Goal: Task Accomplishment & Management: Manage account settings

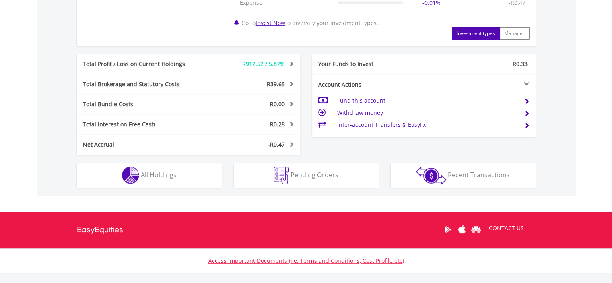
scroll to position [402, 0]
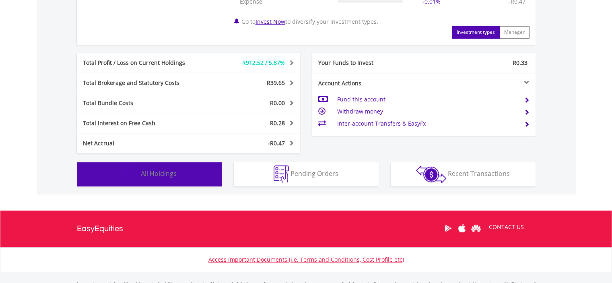
click at [180, 177] on button "Holdings All Holdings" at bounding box center [149, 174] width 145 height 24
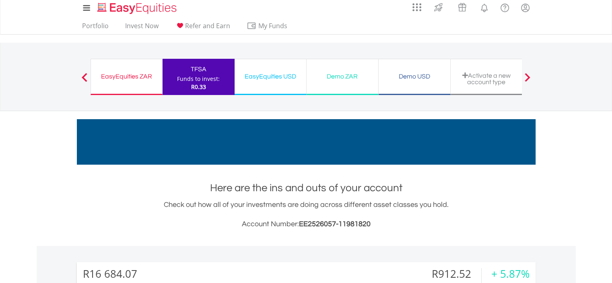
scroll to position [0, 0]
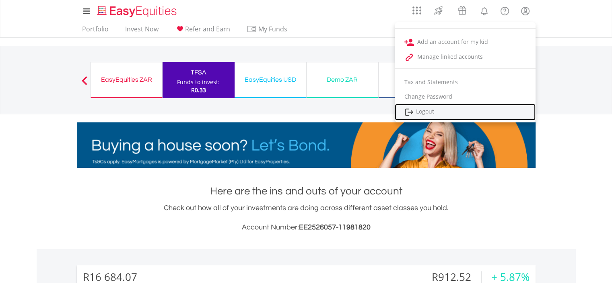
click at [432, 114] on link "Logout" at bounding box center [465, 112] width 141 height 17
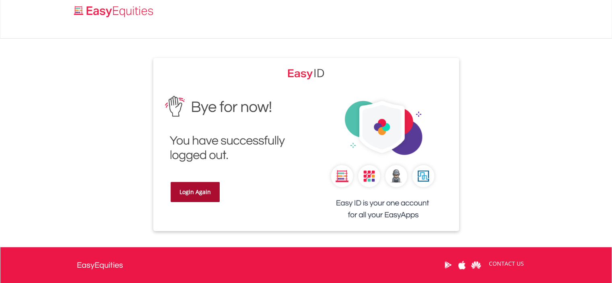
click at [198, 192] on link "Login Again" at bounding box center [195, 192] width 49 height 20
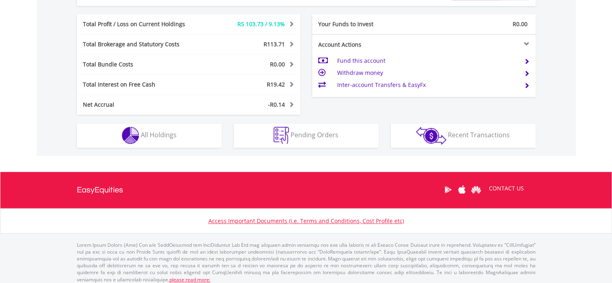
scroll to position [429, 0]
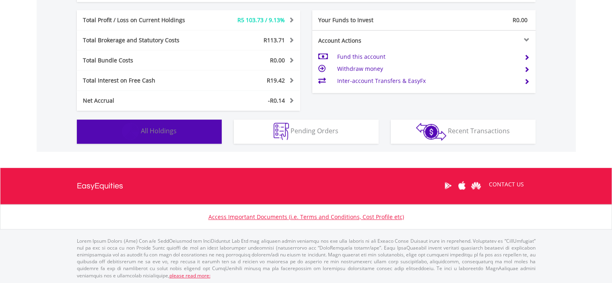
click at [161, 134] on span "All Holdings" at bounding box center [159, 130] width 36 height 9
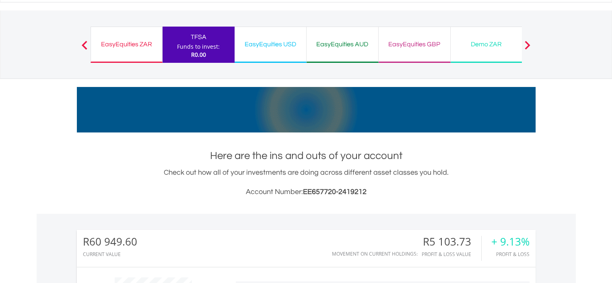
scroll to position [0, 0]
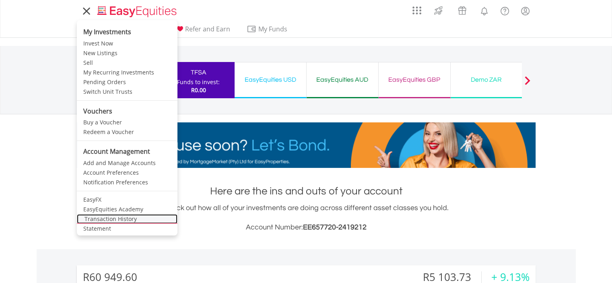
click at [117, 220] on link "Transaction History" at bounding box center [127, 219] width 101 height 10
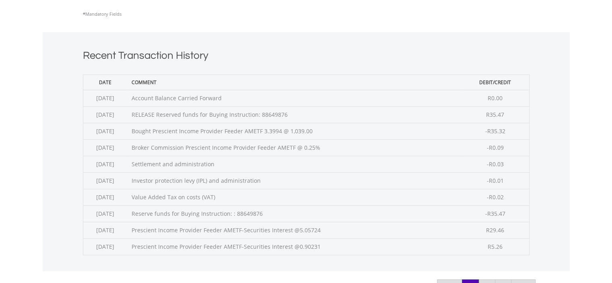
scroll to position [282, 0]
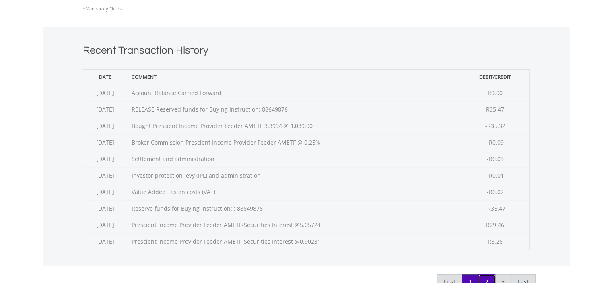
click at [487, 281] on link "2" at bounding box center [487, 281] width 17 height 15
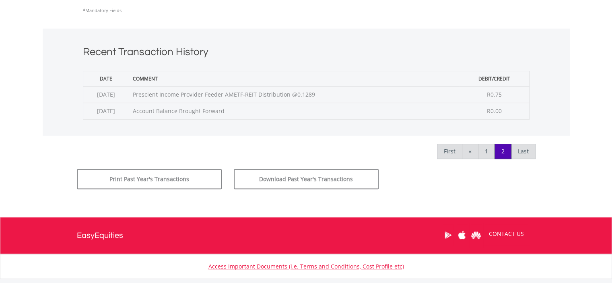
scroll to position [282, 0]
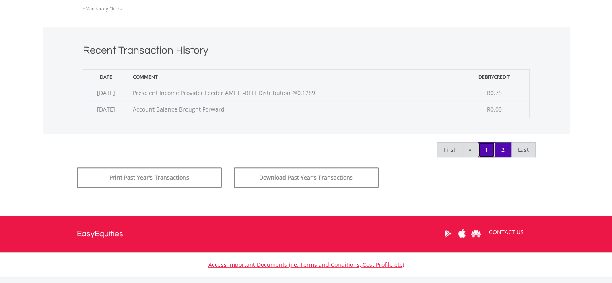
click at [488, 151] on link "1" at bounding box center [486, 149] width 17 height 15
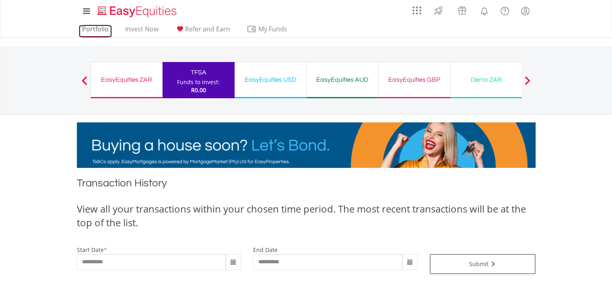
click at [98, 31] on link "Portfolio" at bounding box center [95, 31] width 33 height 12
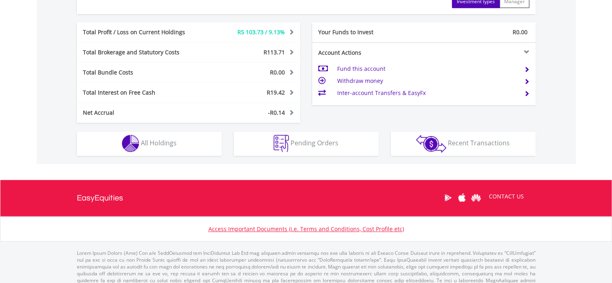
scroll to position [429, 0]
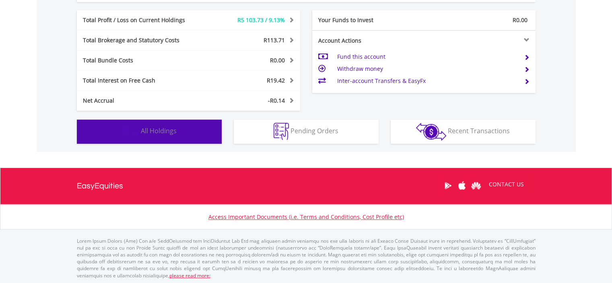
click at [182, 130] on button "Holdings All Holdings" at bounding box center [149, 132] width 145 height 24
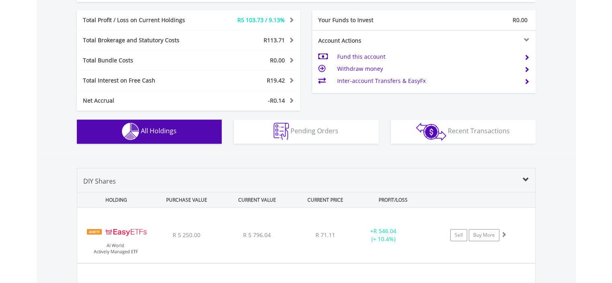
scroll to position [596, 0]
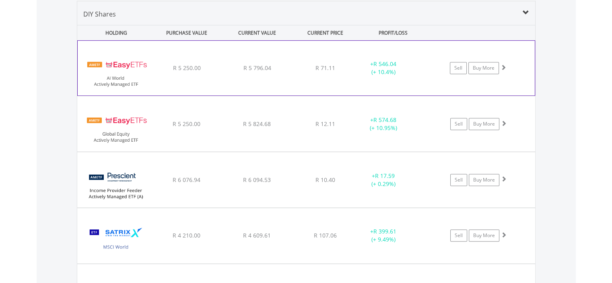
click at [511, 82] on div "﻿ EasyETFs AI World Actively Managed ETF R 5 250.00 R 5 796.04 R 71.11 + R 546.…" at bounding box center [306, 68] width 457 height 55
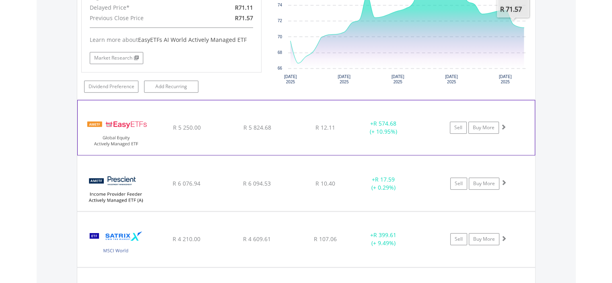
scroll to position [757, 0]
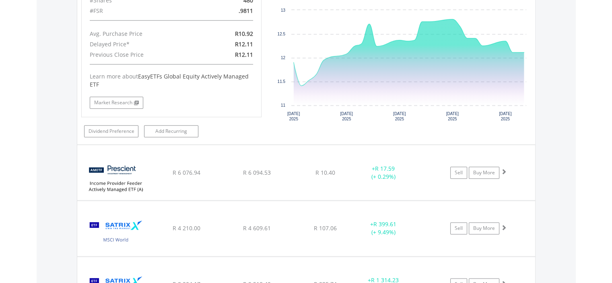
scroll to position [959, 0]
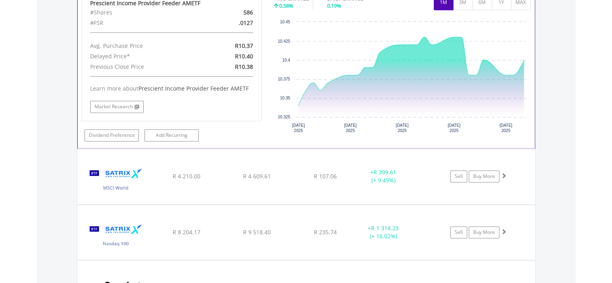
scroll to position [1160, 0]
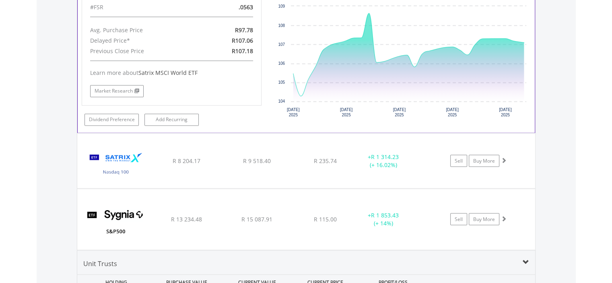
scroll to position [1402, 0]
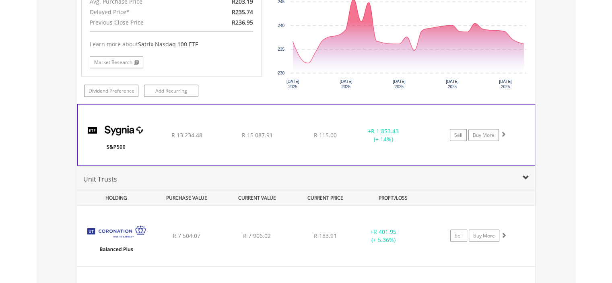
scroll to position [1643, 0]
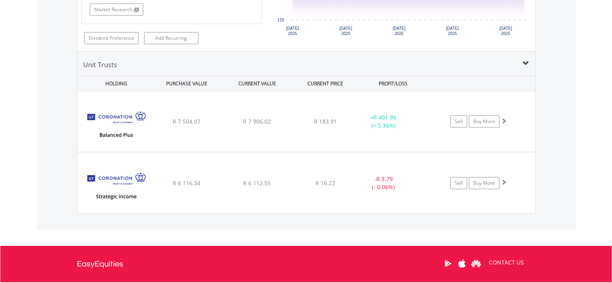
scroll to position [1925, 0]
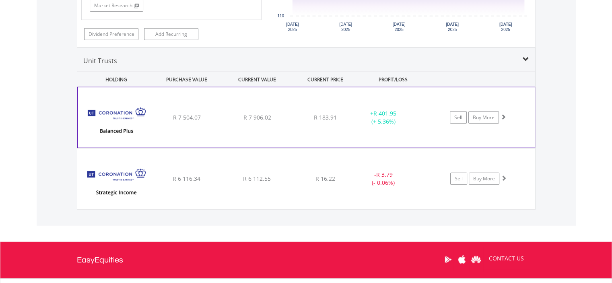
click at [526, 123] on div "﻿ Coronation Balanced Plus Fund R 7 504.07 R 7 906.02 R 183.91 + R 401.95 (+ 5.…" at bounding box center [306, 117] width 457 height 60
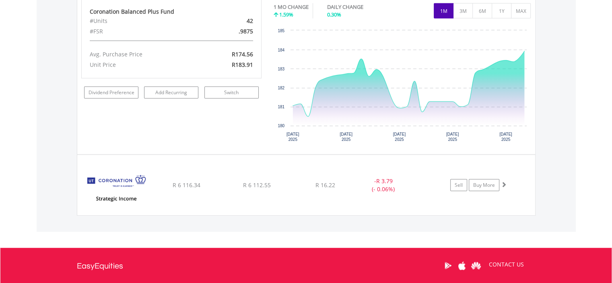
scroll to position [2086, 0]
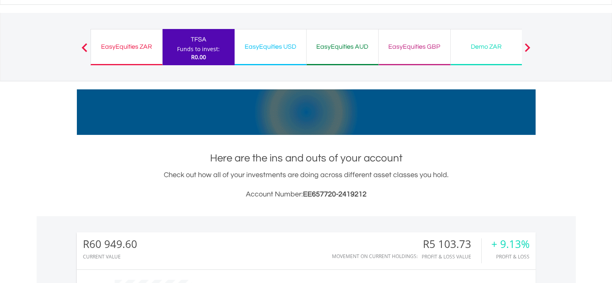
scroll to position [0, 0]
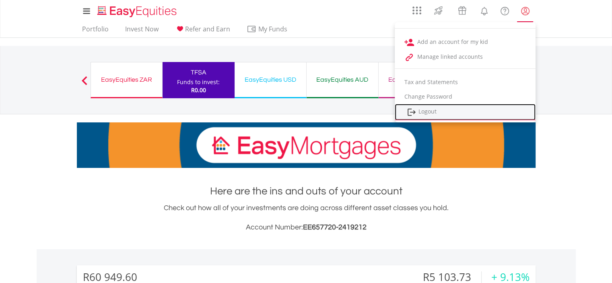
click at [433, 108] on link "Logout" at bounding box center [465, 112] width 141 height 17
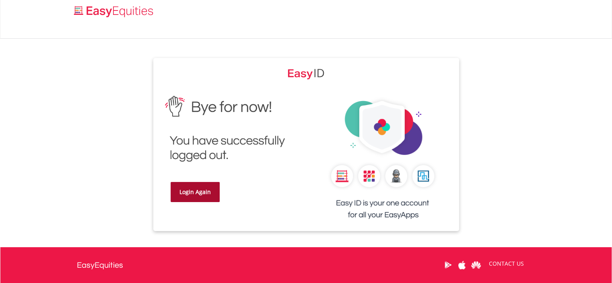
click at [192, 191] on link "Login Again" at bounding box center [195, 192] width 49 height 20
